Goal: Transaction & Acquisition: Purchase product/service

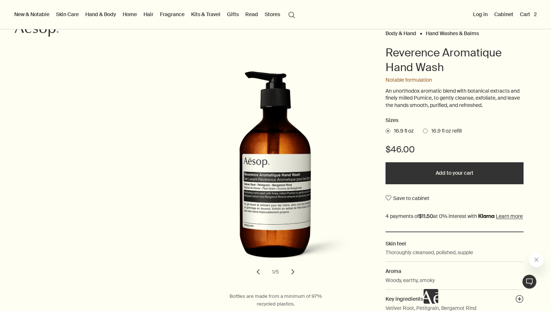
scroll to position [62, 0]
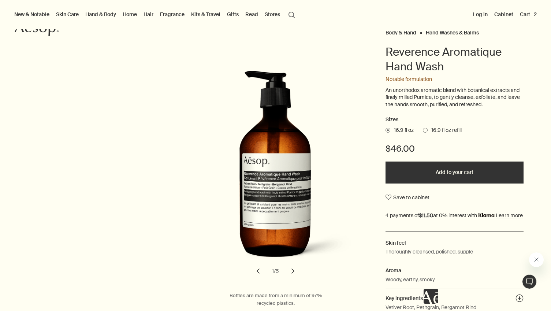
click at [425, 131] on span at bounding box center [425, 130] width 5 height 5
click at [423, 131] on input "16.9 fl oz refill" at bounding box center [423, 129] width 0 height 5
click at [417, 175] on button "Add to your cart" at bounding box center [455, 172] width 138 height 22
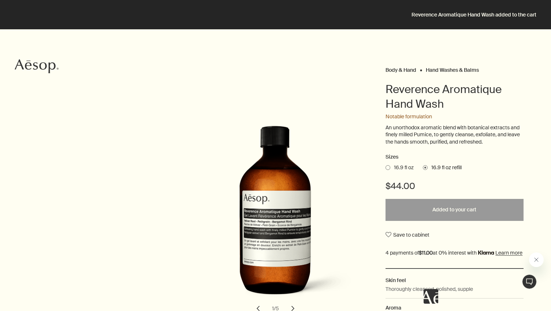
scroll to position [0, 0]
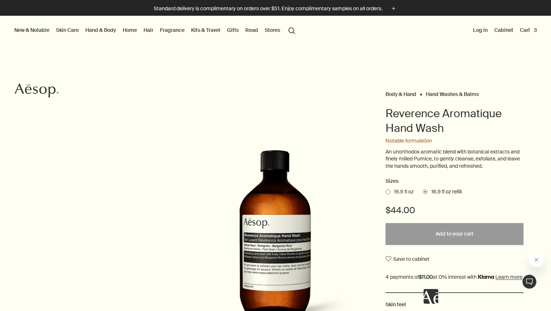
click at [524, 27] on button "Cart 3" at bounding box center [528, 30] width 20 height 10
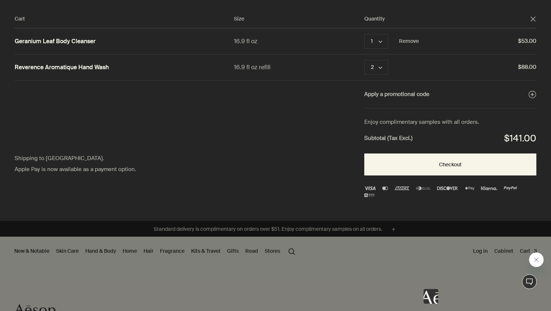
click at [82, 40] on link "Geranium Leaf Body Cleanser" at bounding box center [55, 42] width 81 height 8
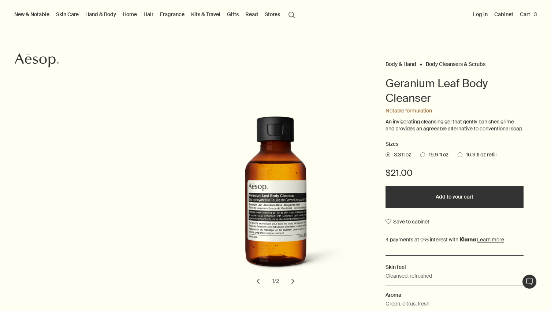
scroll to position [34, 0]
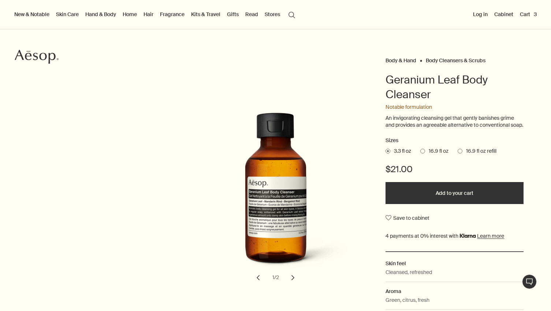
click at [297, 284] on button "chevron" at bounding box center [293, 277] width 16 height 16
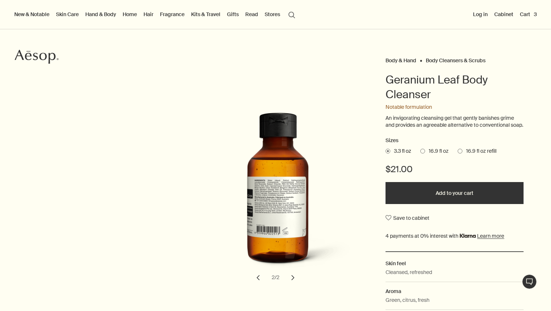
click at [297, 284] on button "chevron" at bounding box center [293, 277] width 16 height 16
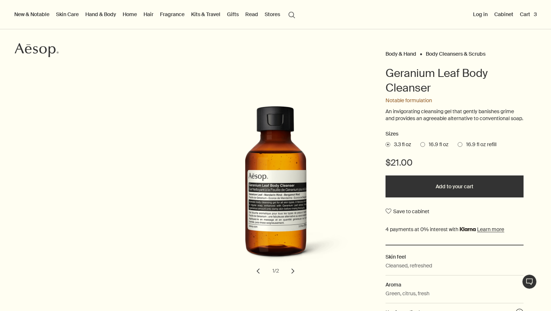
scroll to position [40, 0]
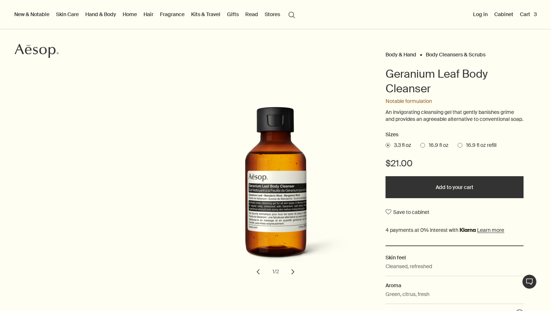
click at [430, 193] on button "Add to your cart" at bounding box center [455, 187] width 138 height 22
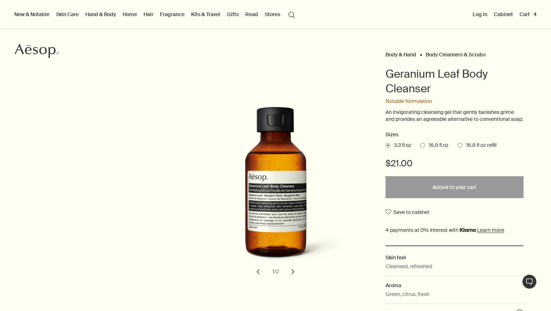
click at [524, 14] on button "Cart 4" at bounding box center [528, 15] width 20 height 10
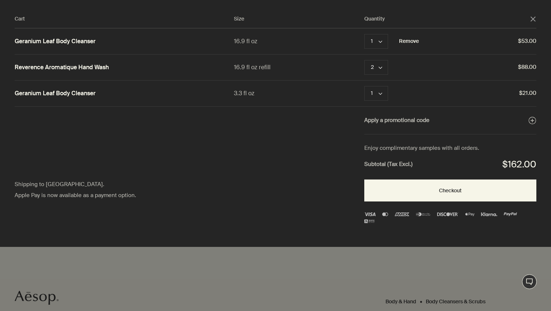
click at [406, 39] on button "Remove" at bounding box center [409, 41] width 20 height 9
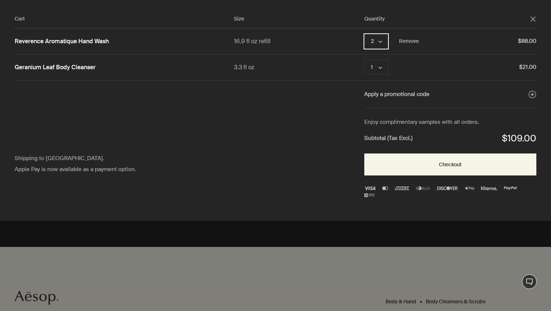
click at [381, 46] on button "2 chevron" at bounding box center [376, 41] width 24 height 15
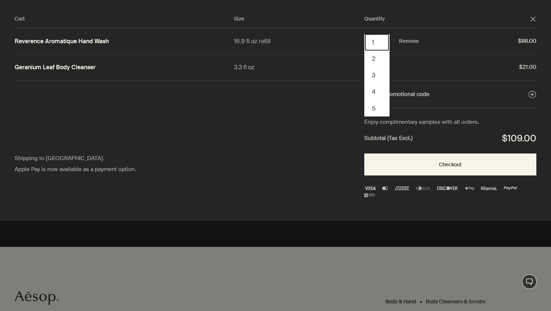
click at [379, 43] on button "1" at bounding box center [377, 42] width 24 height 16
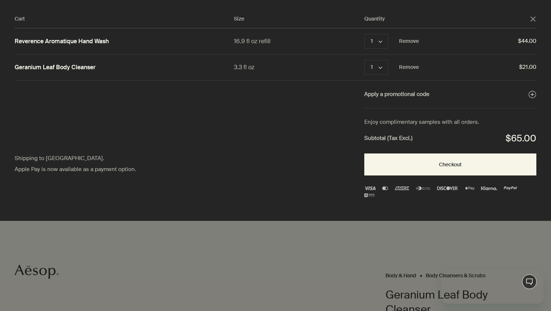
scroll to position [0, 0]
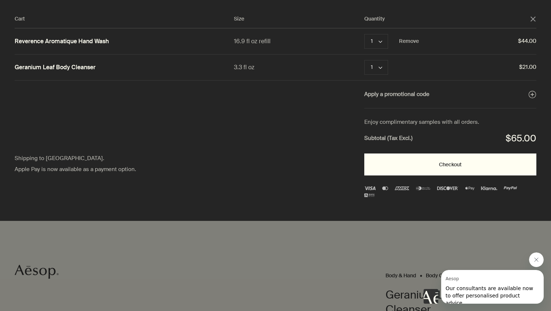
click at [401, 168] on button "Checkout" at bounding box center [450, 164] width 172 height 22
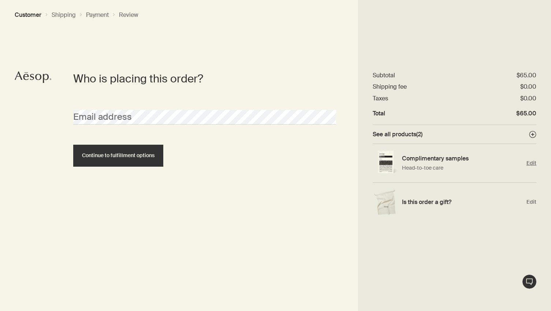
click at [532, 163] on span "Edit" at bounding box center [531, 163] width 10 height 7
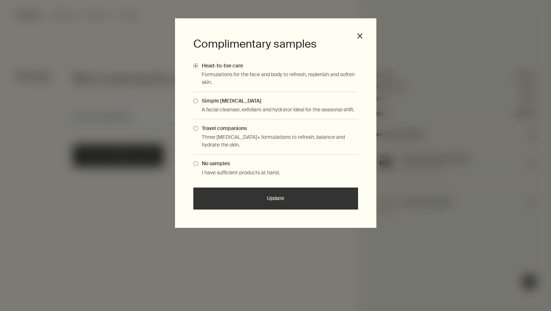
click at [198, 127] on span "Travel companions" at bounding box center [222, 128] width 49 height 7
click at [198, 127] on input "Travel companions" at bounding box center [198, 127] width 0 height 5
click at [226, 100] on span "Simple skin care" at bounding box center [229, 100] width 63 height 7
click at [198, 100] on input "Simple skin care" at bounding box center [198, 99] width 0 height 5
click at [224, 127] on span "Travel companions" at bounding box center [222, 128] width 49 height 7
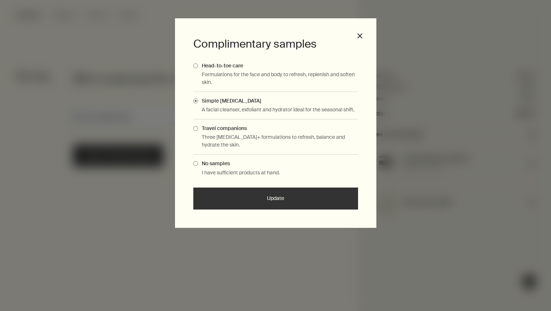
click at [198, 127] on input "Travel companions" at bounding box center [198, 127] width 0 height 5
click at [230, 76] on p "Formulations for the face and body to refresh, replenish and soften skin." at bounding box center [280, 78] width 156 height 15
click at [228, 67] on span "Head-to-toe care" at bounding box center [220, 65] width 45 height 7
click at [198, 67] on input "Head-to-toe care" at bounding box center [198, 64] width 0 height 5
click at [232, 195] on button "Update" at bounding box center [275, 198] width 165 height 22
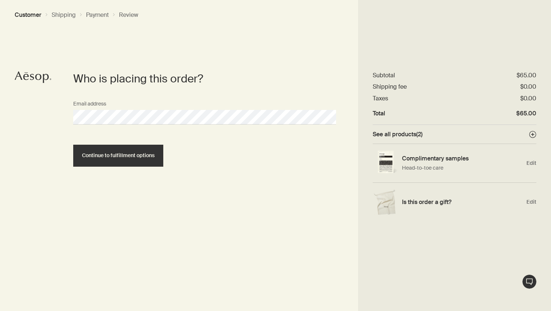
click at [151, 159] on div at bounding box center [275, 155] width 551 height 311
click at [140, 157] on span "Continue to fulfillment options" at bounding box center [118, 155] width 72 height 5
click at [139, 154] on span "Continue to fulfillment options" at bounding box center [118, 155] width 72 height 5
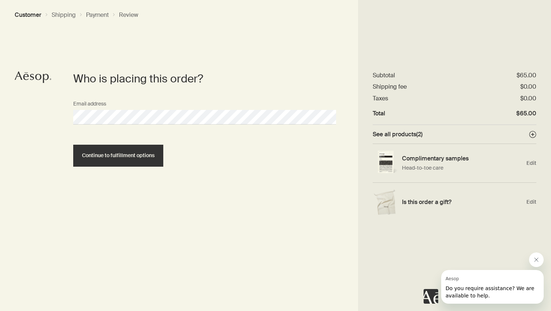
click at [542, 262] on button "Close message from Aesop" at bounding box center [536, 259] width 15 height 15
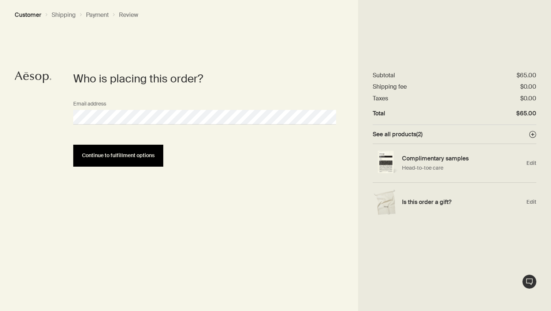
click at [124, 155] on span "Continue to fulfillment options" at bounding box center [118, 155] width 72 height 5
click at [138, 148] on button "Continue to fulfillment options" at bounding box center [118, 156] width 90 height 22
click at [138, 153] on span "Continue to fulfillment options" at bounding box center [118, 155] width 72 height 5
click at [125, 127] on div "Email address" at bounding box center [205, 117] width 270 height 40
click at [90, 160] on button "Continue to fulfillment options" at bounding box center [118, 156] width 90 height 22
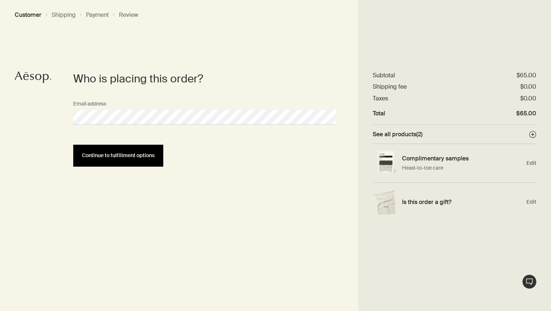
click at [90, 160] on button "Continue to fulfillment options" at bounding box center [118, 156] width 90 height 22
click at [73, 145] on button "Continue to fulfillment options" at bounding box center [118, 156] width 90 height 22
click at [96, 152] on button "Continue to fulfillment options" at bounding box center [118, 156] width 90 height 22
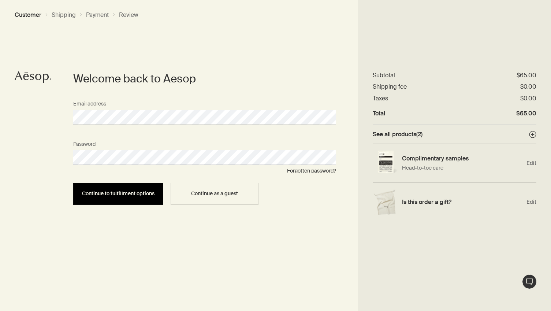
click at [124, 195] on span "Continue to fulfillment options" at bounding box center [118, 193] width 72 height 5
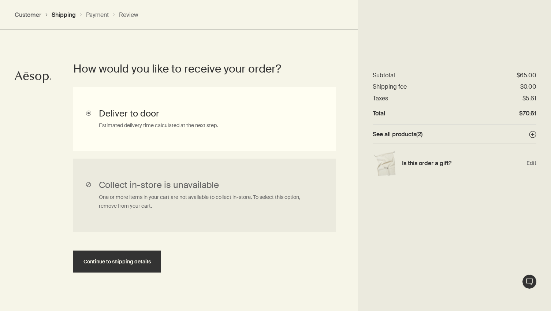
scroll to position [176, 0]
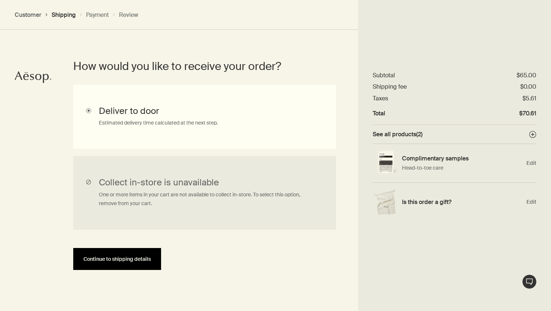
click at [118, 262] on button "Continue to shipping details" at bounding box center [117, 259] width 88 height 22
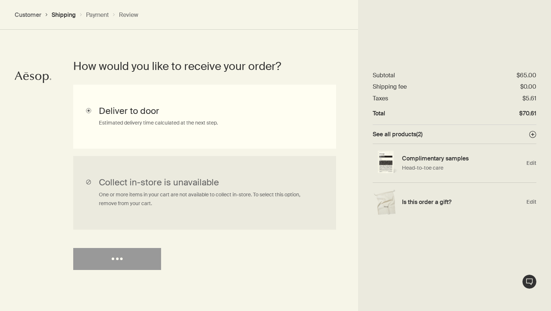
select select "US"
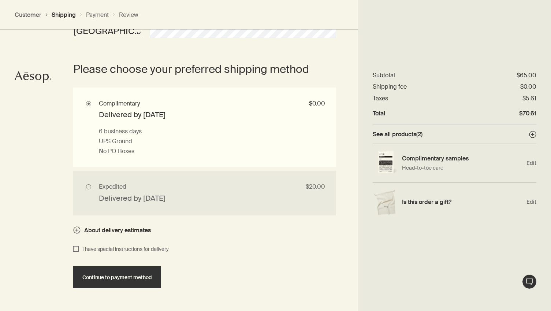
scroll to position [654, 0]
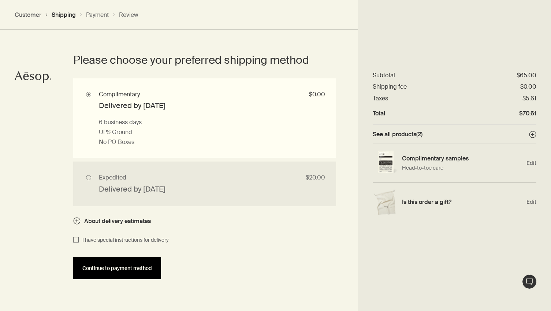
click at [110, 275] on button "Continue to payment method" at bounding box center [117, 268] width 88 height 22
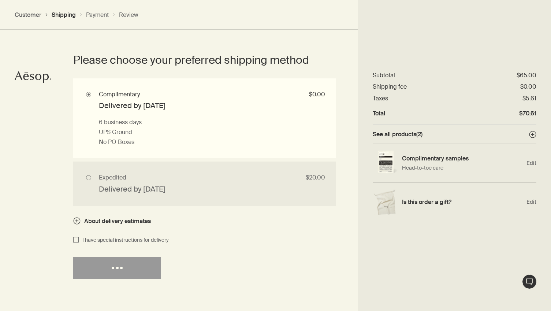
select select "US"
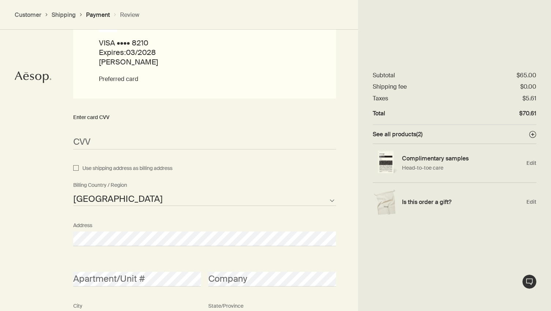
scroll to position [641, 0]
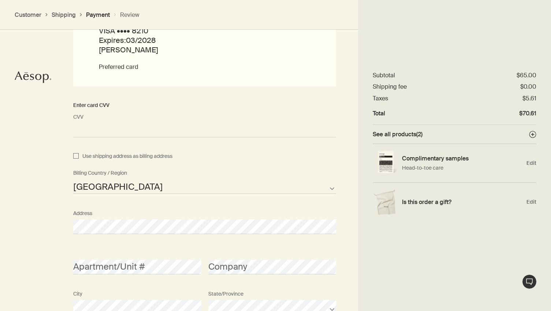
click at [27, 185] on div "How would you like to pay? Pay with saved credit card VISA •••• 8210 Expires: 0…" at bounding box center [275, 224] width 551 height 649
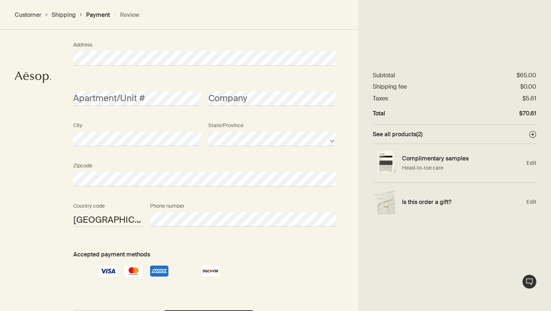
scroll to position [863, 0]
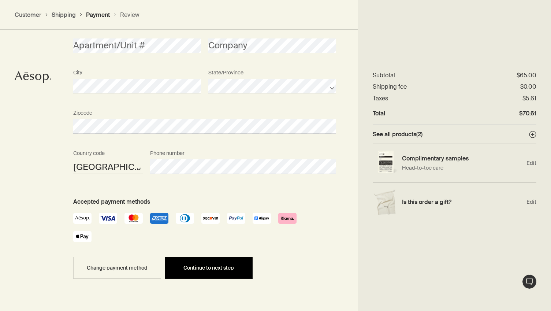
click at [205, 275] on button "Continue to next step" at bounding box center [209, 268] width 88 height 22
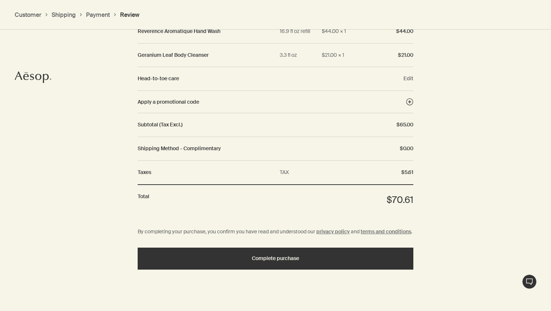
scroll to position [841, 0]
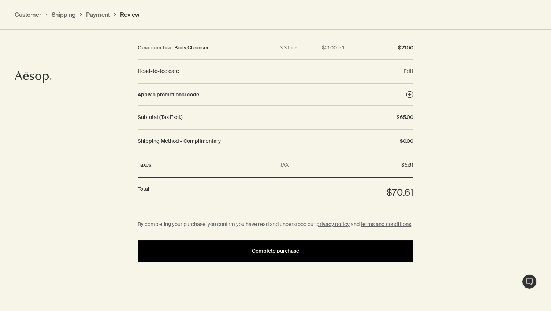
click at [220, 255] on button "Complete purchase" at bounding box center [276, 251] width 276 height 22
